Goal: Find specific page/section: Find specific page/section

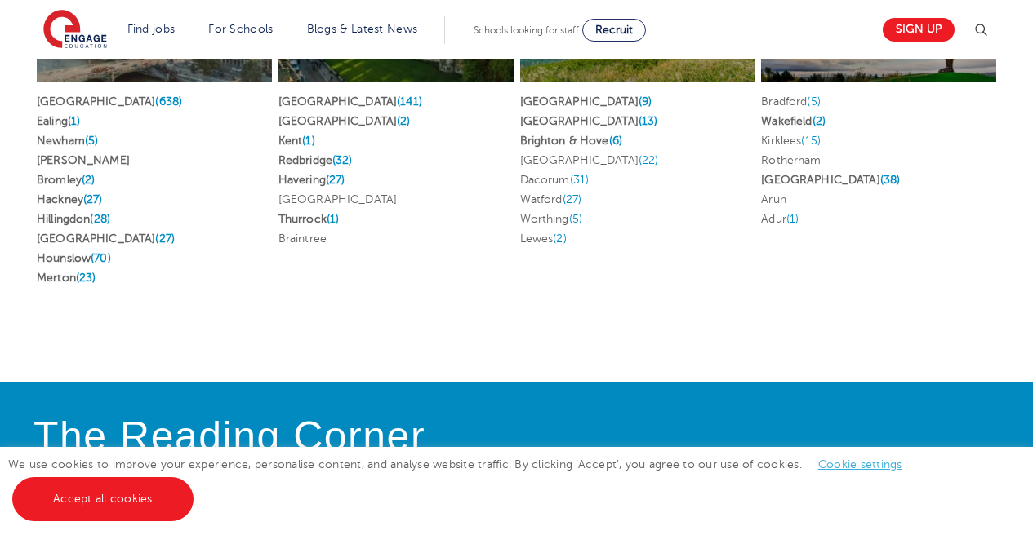
scroll to position [3279, 0]
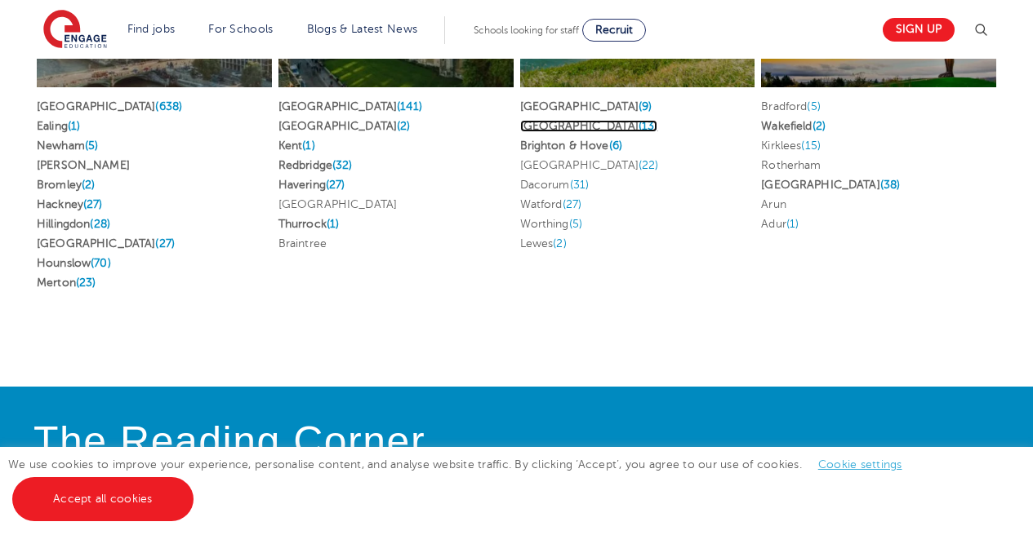
click at [557, 120] on link "East Sussex (13)" at bounding box center [589, 126] width 138 height 12
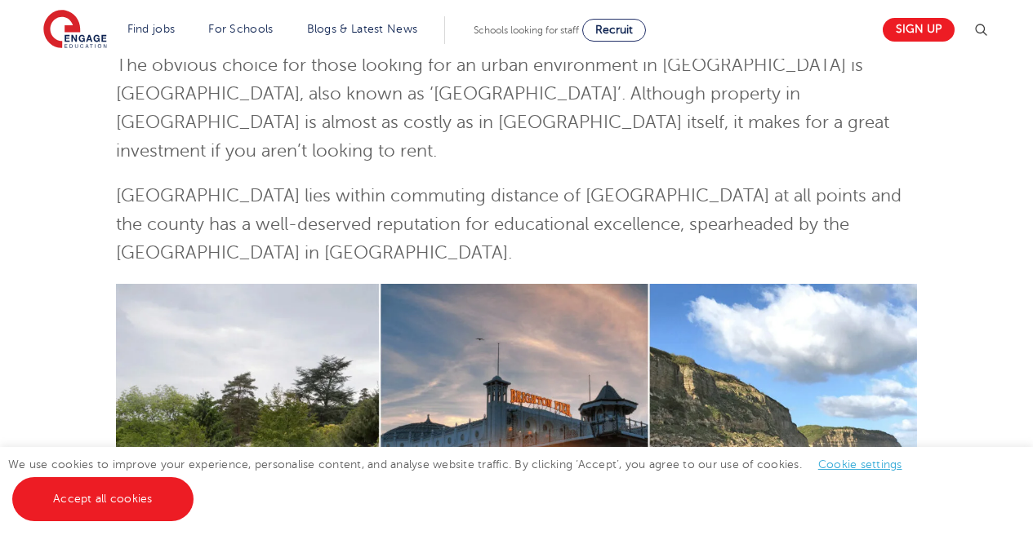
scroll to position [109, 0]
